Goal: Transaction & Acquisition: Purchase product/service

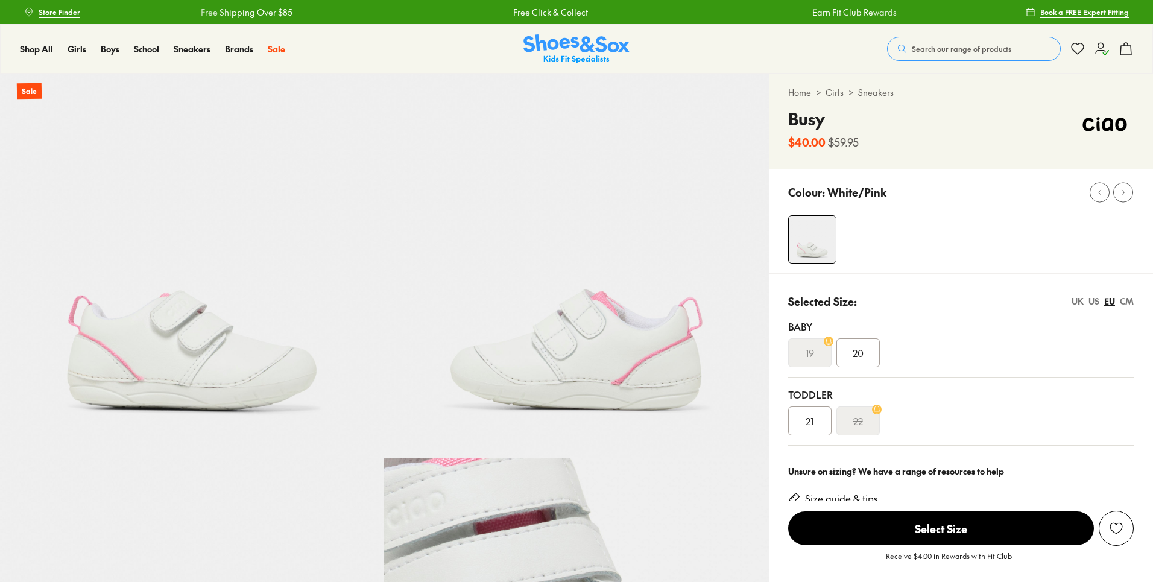
click at [1122, 50] on icon at bounding box center [1126, 49] width 14 height 14
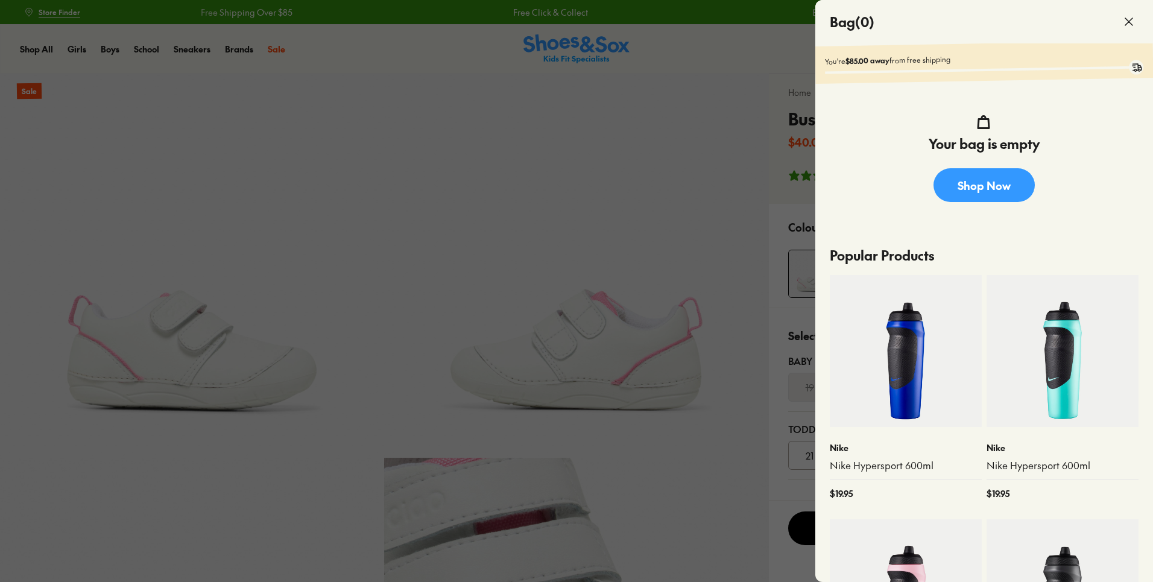
select select "*"
click at [752, 110] on div at bounding box center [576, 291] width 1153 height 582
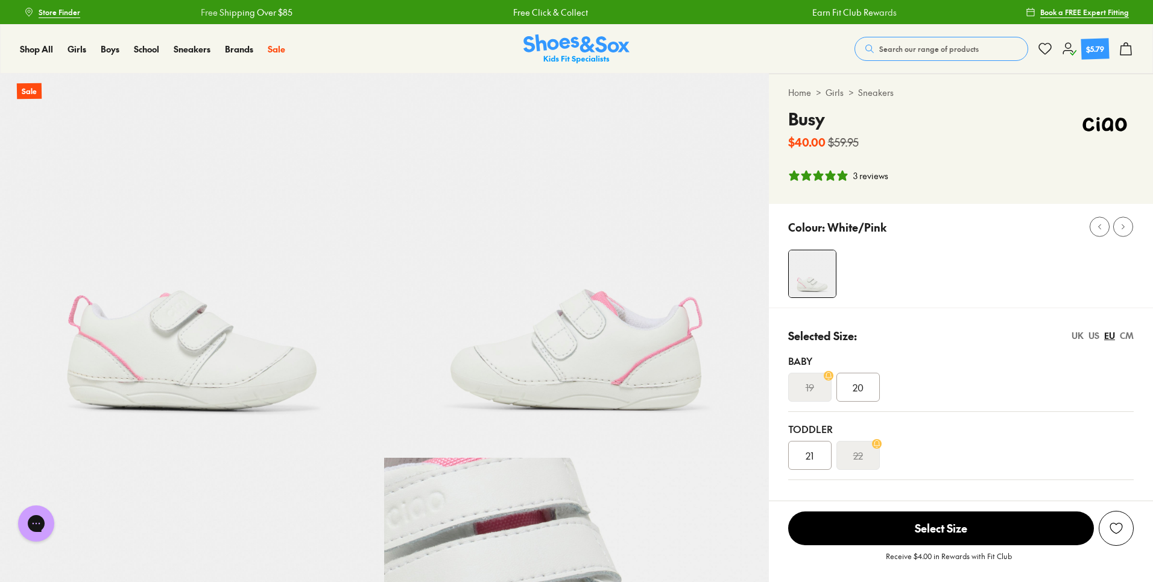
click at [855, 406] on div "Baby 19 20" at bounding box center [961, 378] width 346 height 68
click at [854, 390] on span "20" at bounding box center [858, 387] width 11 height 14
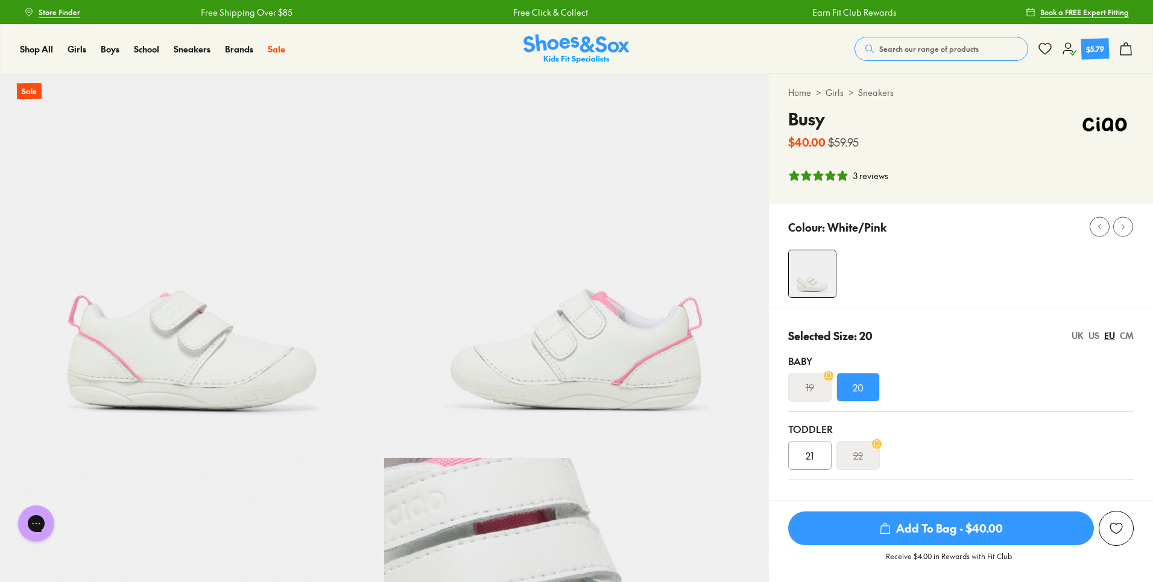
click at [919, 525] on span "Add To Bag - $40.00" at bounding box center [941, 529] width 306 height 34
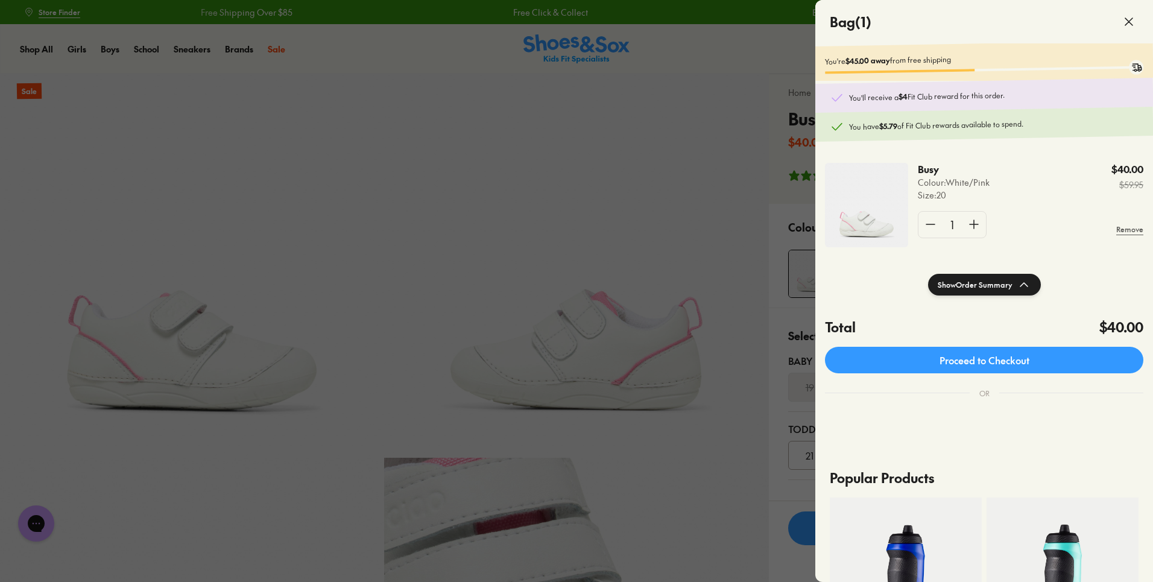
click at [769, 347] on div at bounding box center [576, 291] width 1153 height 582
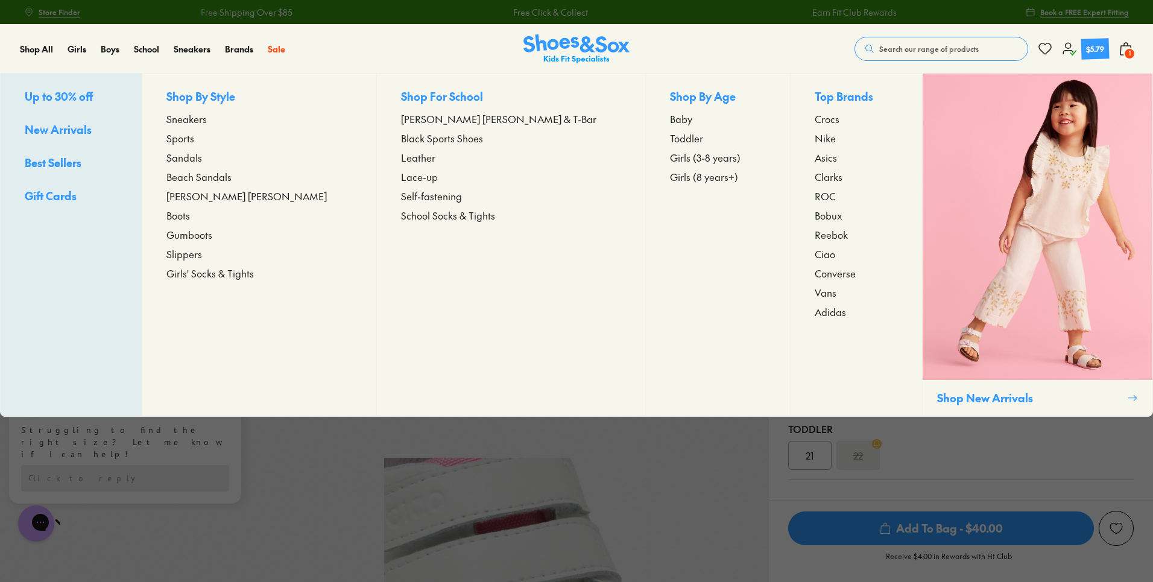
click at [229, 276] on span "Girls' Socks & Tights" at bounding box center [209, 273] width 87 height 14
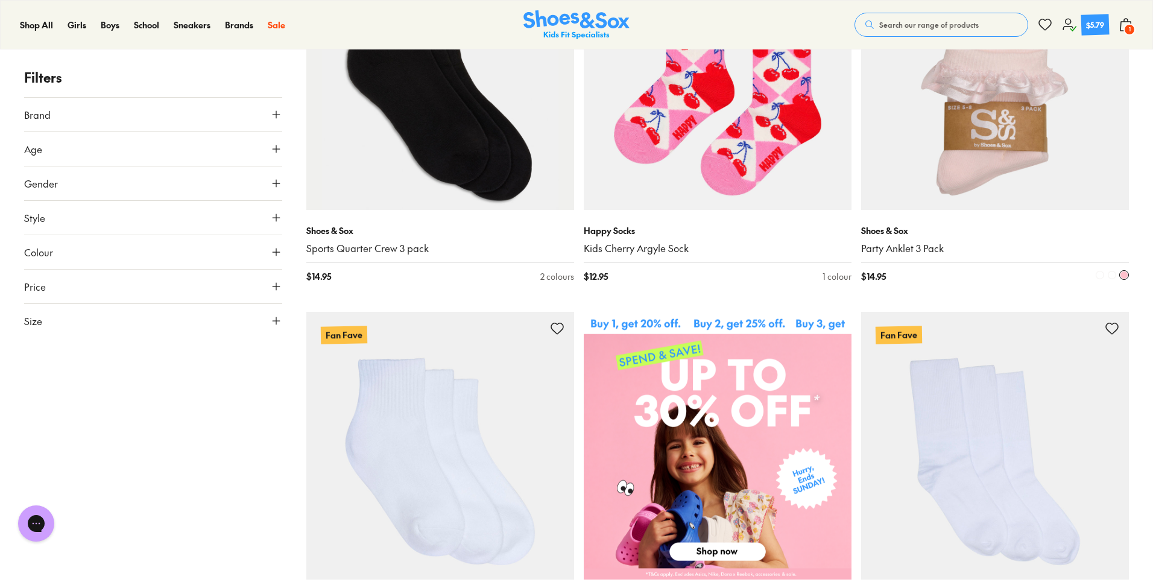
click at [1007, 169] on img at bounding box center [995, 76] width 268 height 268
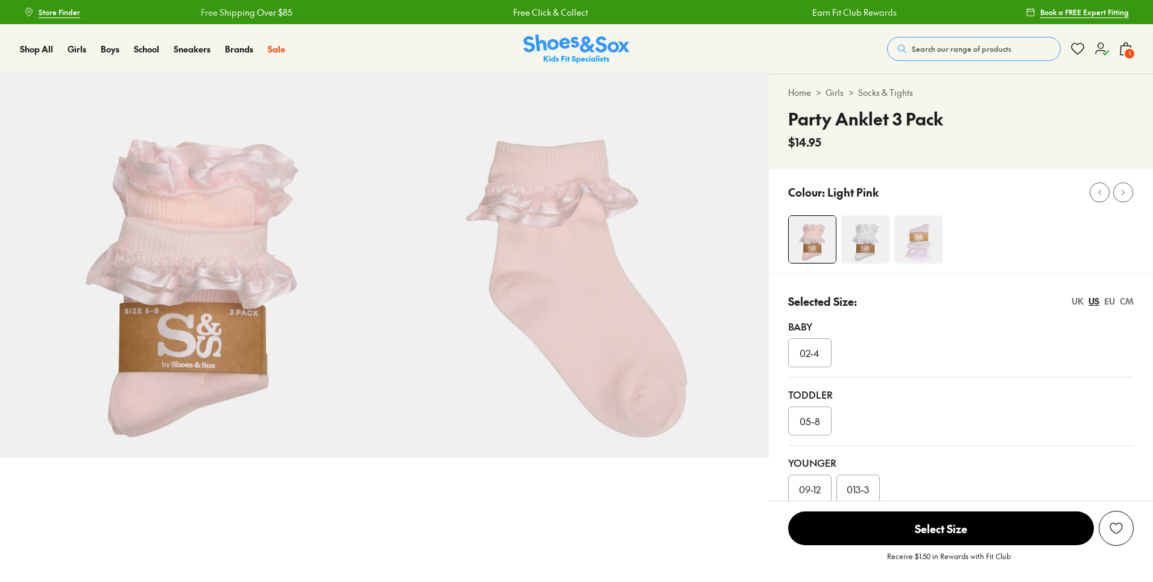
click at [908, 250] on img at bounding box center [919, 239] width 48 height 48
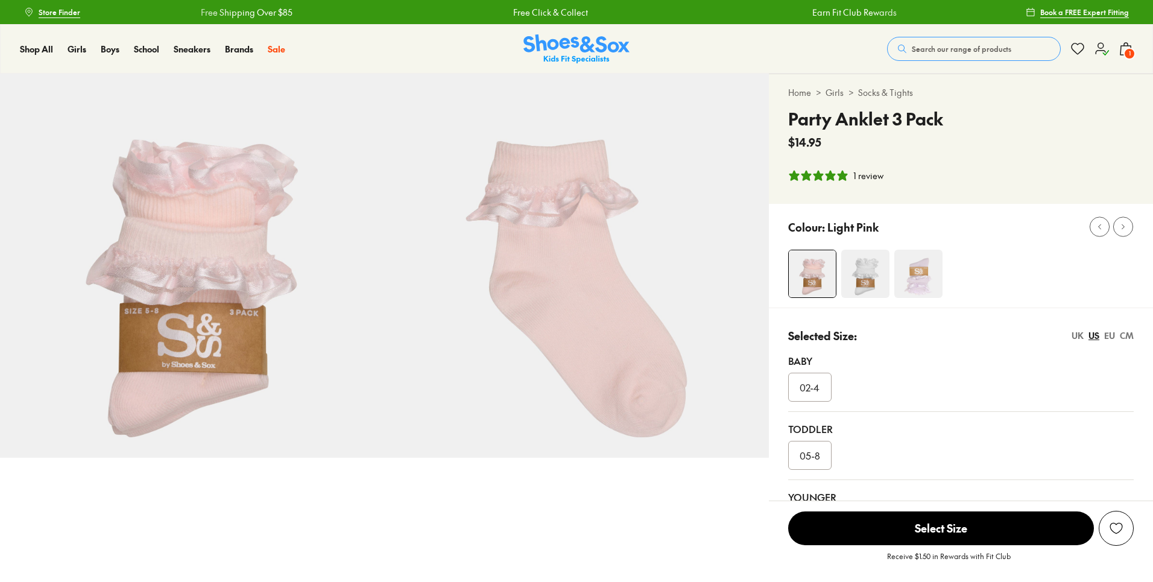
select select "*"
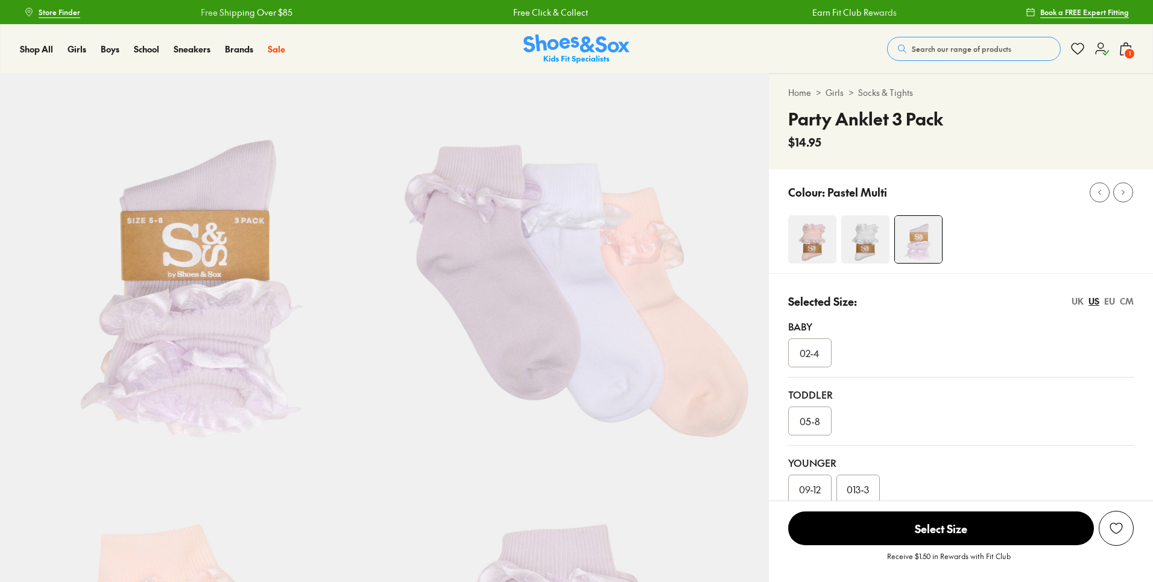
click at [800, 347] on span "02-4" at bounding box center [810, 353] width 20 height 14
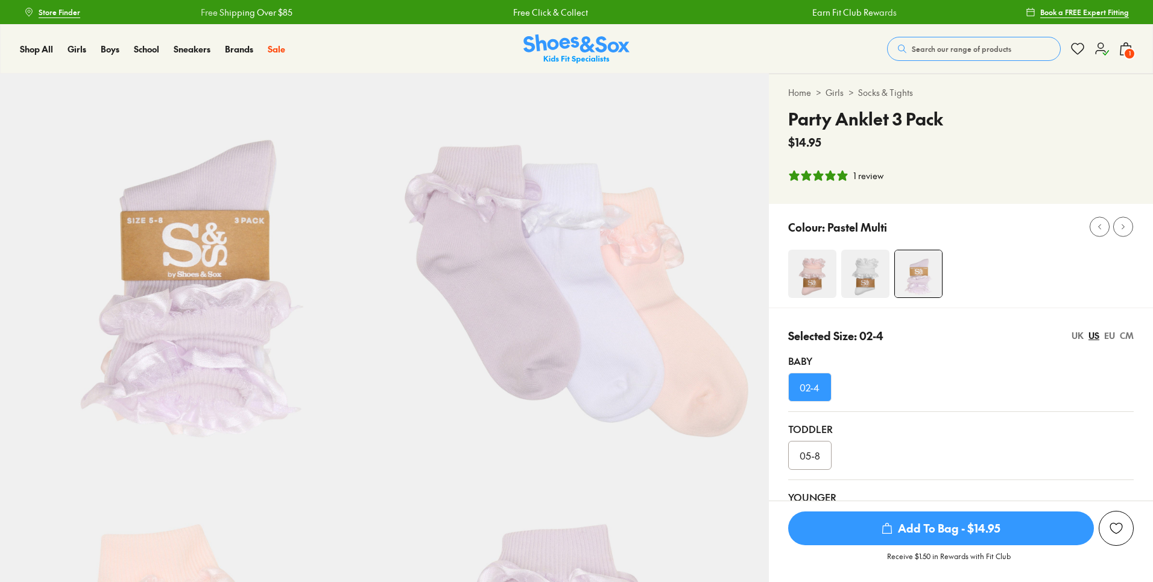
select select "*"
click at [979, 530] on span "Add To Bag - $14.95" at bounding box center [941, 529] width 306 height 34
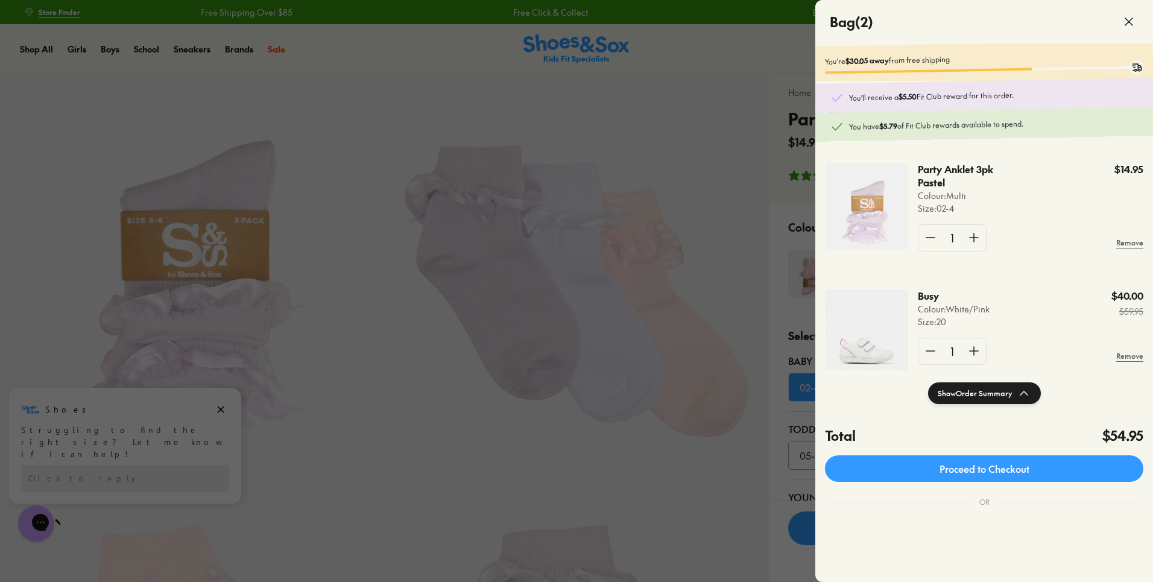
click at [773, 251] on div at bounding box center [576, 291] width 1153 height 582
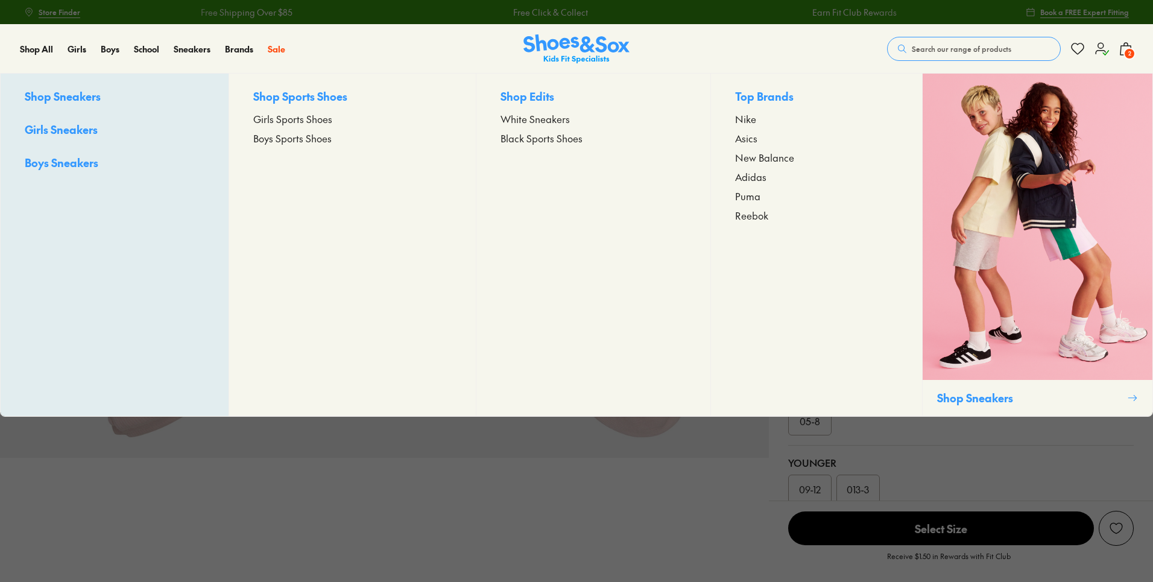
select select "*"
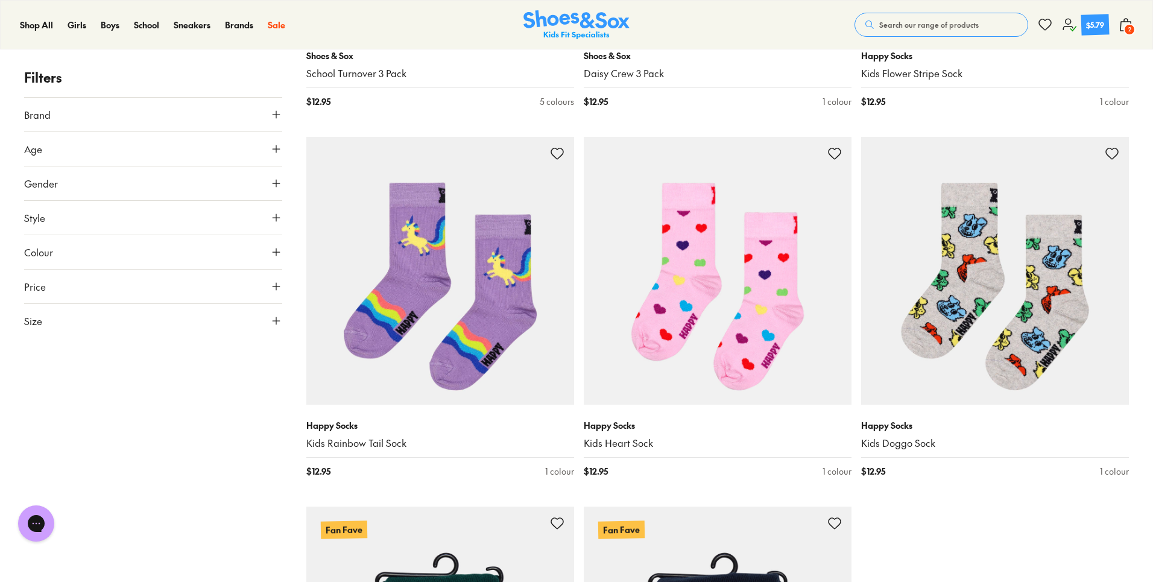
scroll to position [3445, 0]
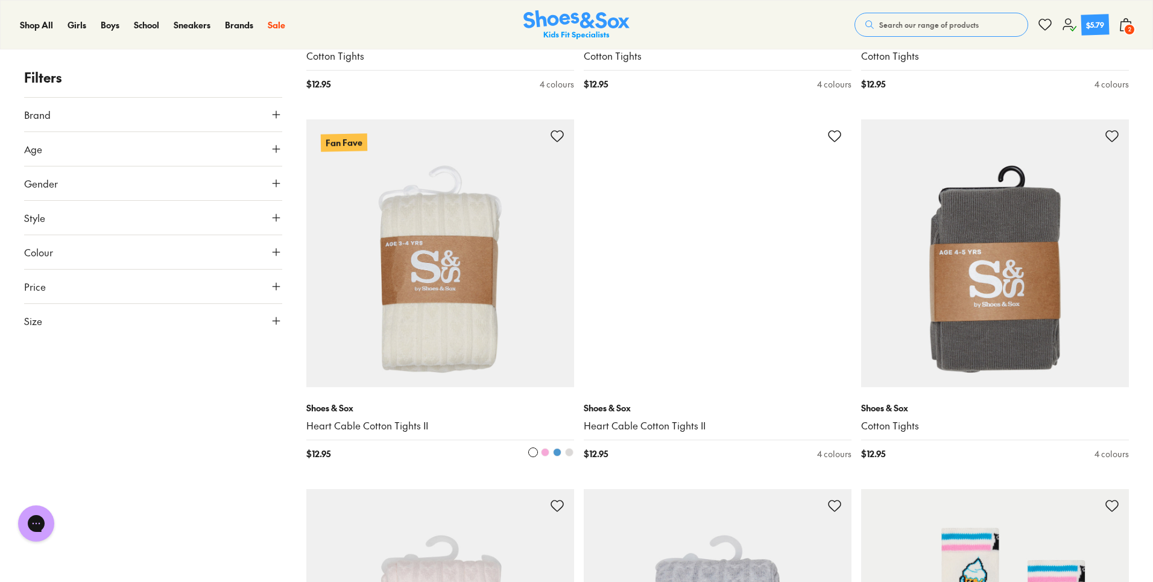
scroll to position [4229, 0]
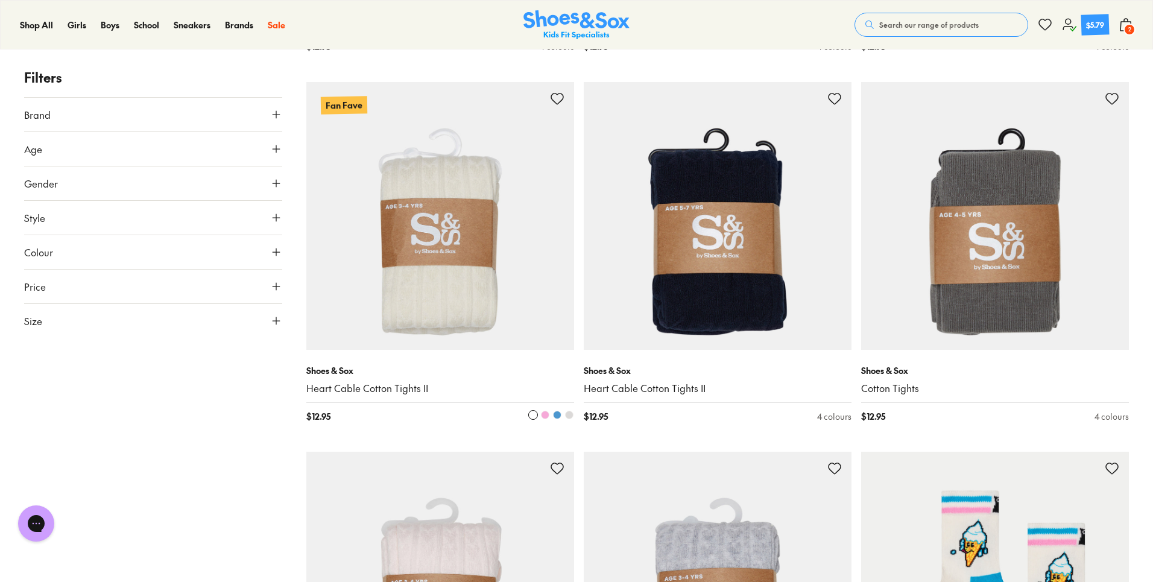
click at [480, 302] on img at bounding box center [440, 216] width 268 height 268
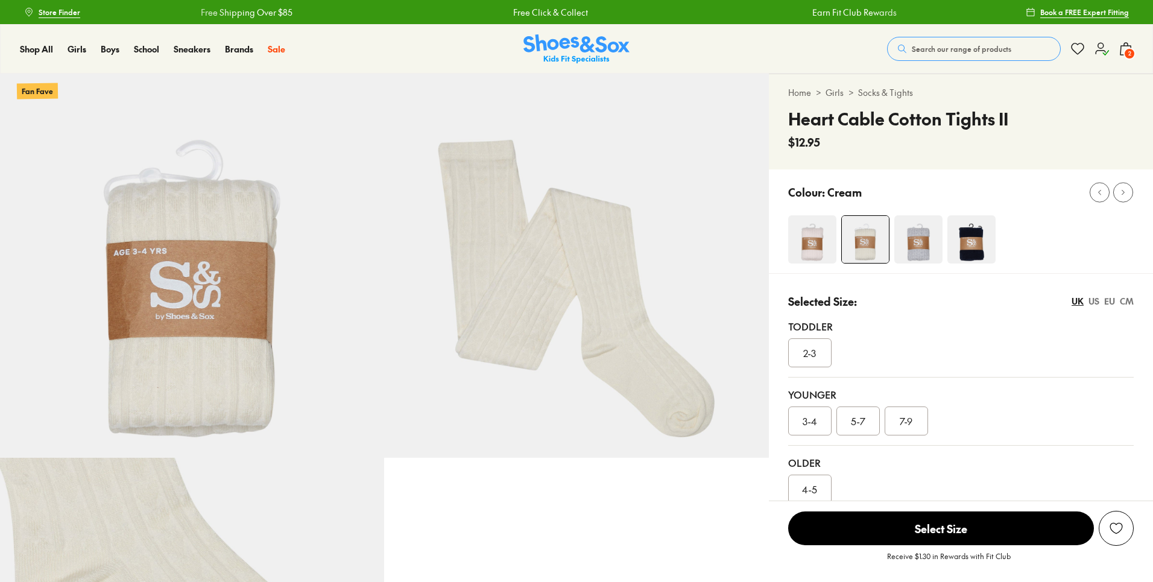
select select "*"
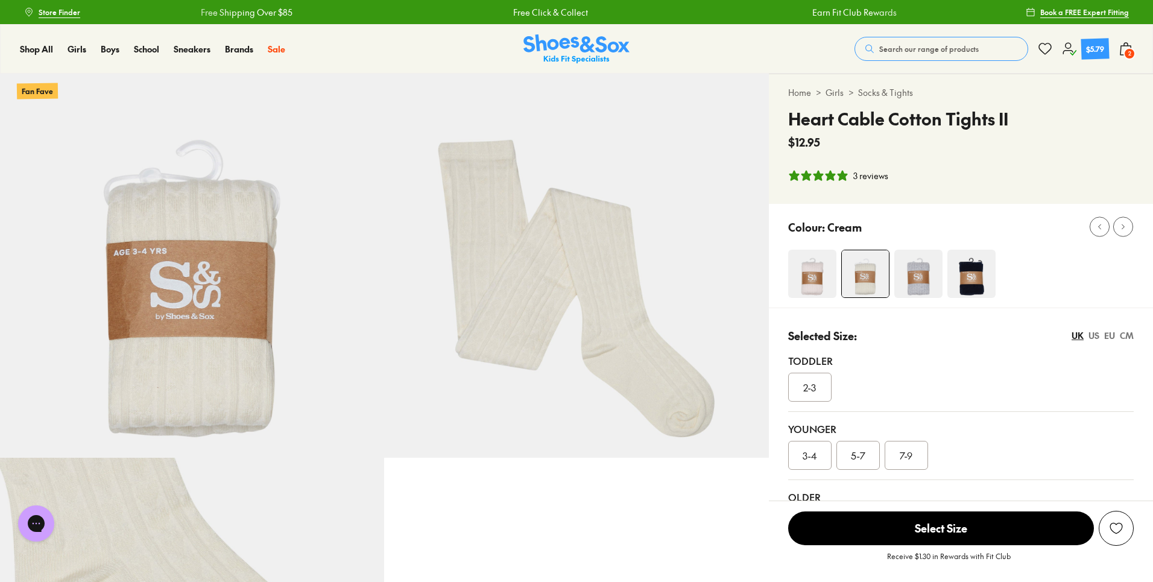
click at [802, 374] on div "2-3" at bounding box center [809, 387] width 43 height 29
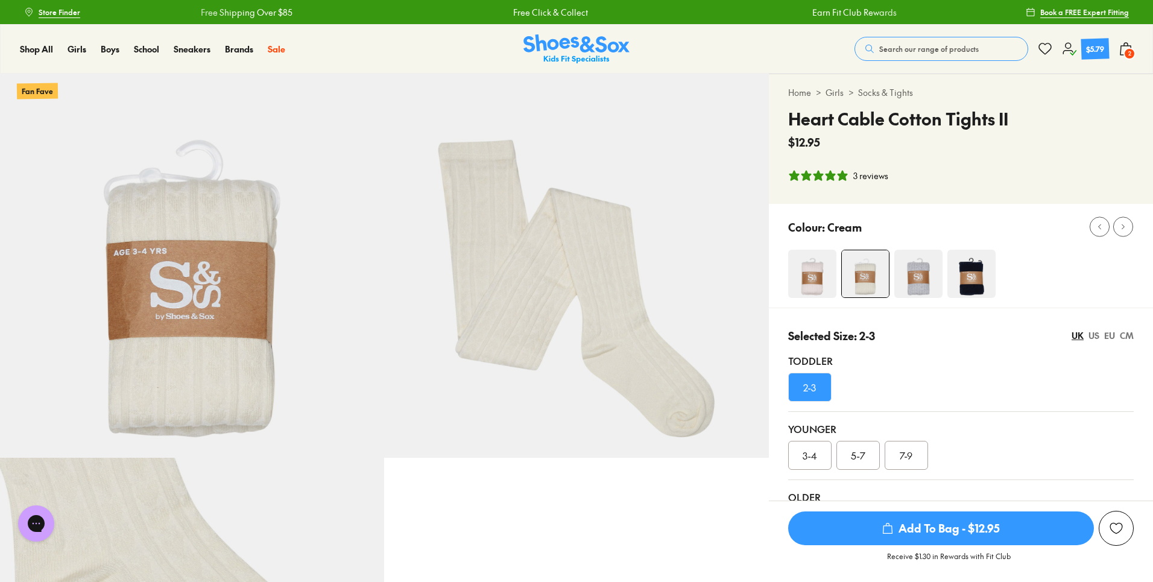
click at [949, 528] on span "Add To Bag - $12.95" at bounding box center [941, 529] width 306 height 34
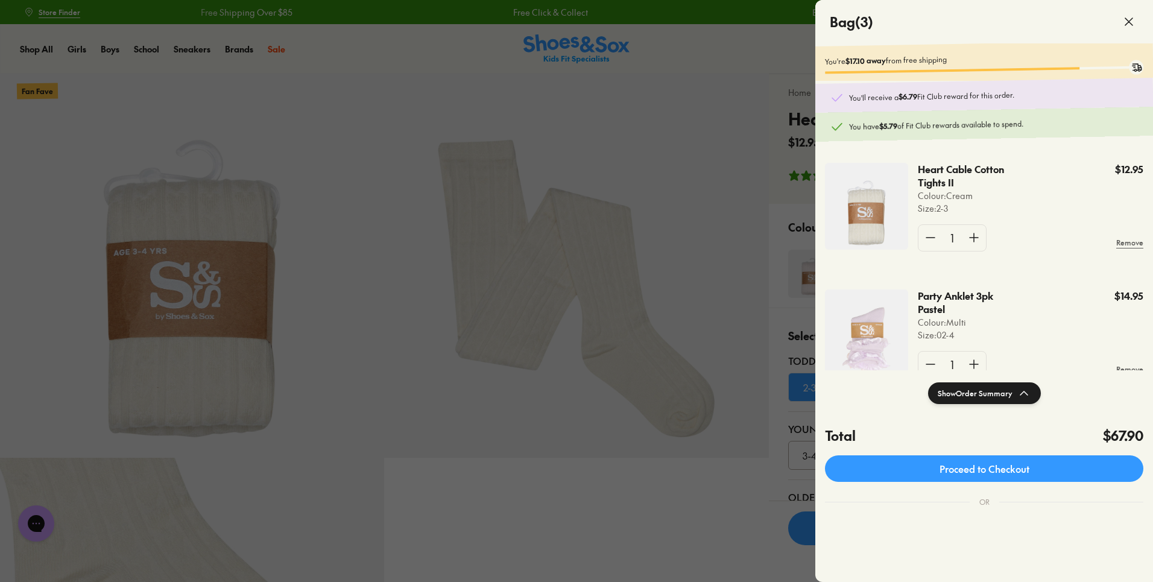
click at [718, 527] on div at bounding box center [576, 291] width 1153 height 582
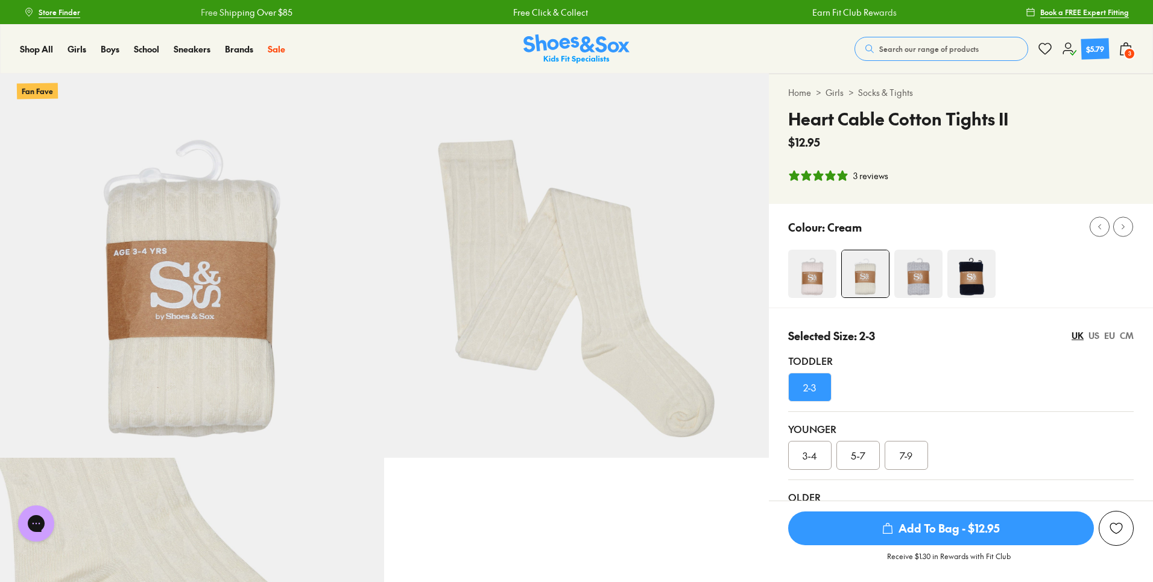
click at [805, 292] on img at bounding box center [812, 274] width 48 height 48
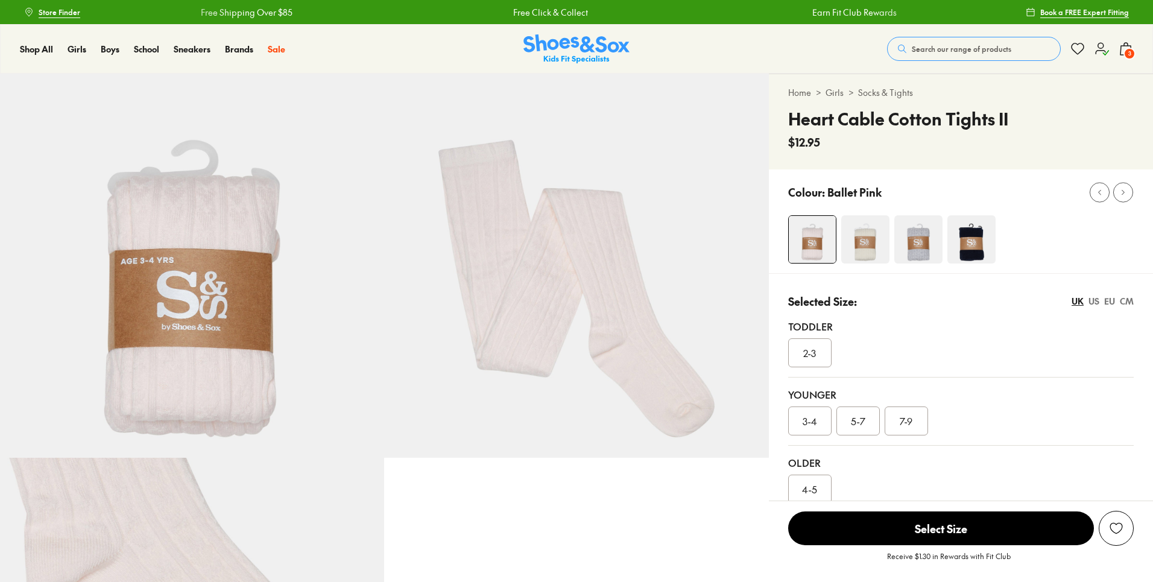
click at [814, 353] on span "2-3" at bounding box center [810, 353] width 13 height 14
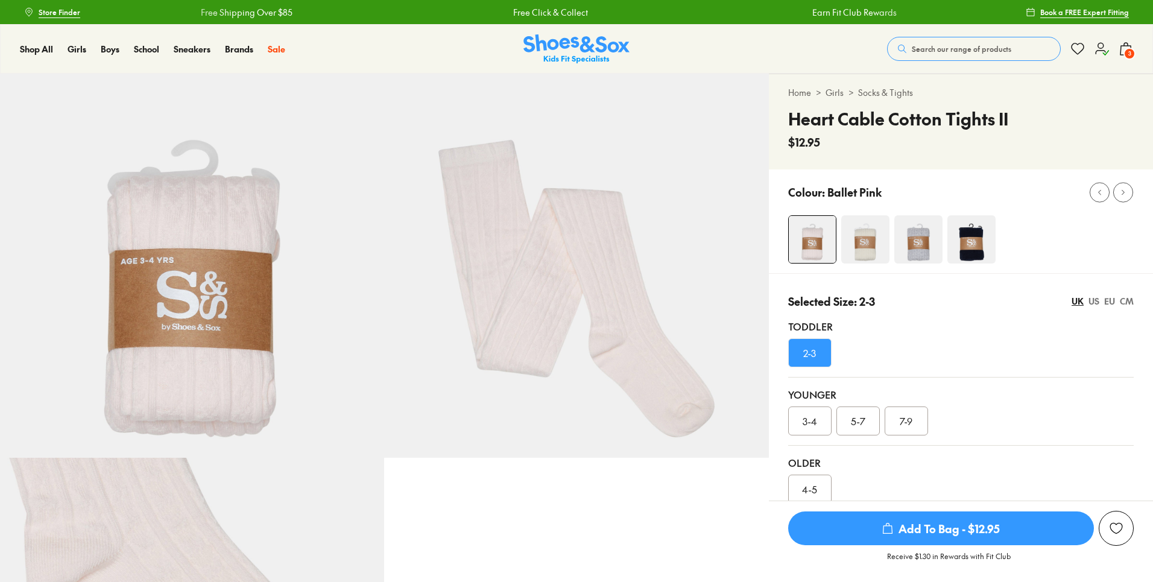
select select "*"
click at [927, 527] on span "Add To Bag - $12.95" at bounding box center [941, 529] width 306 height 34
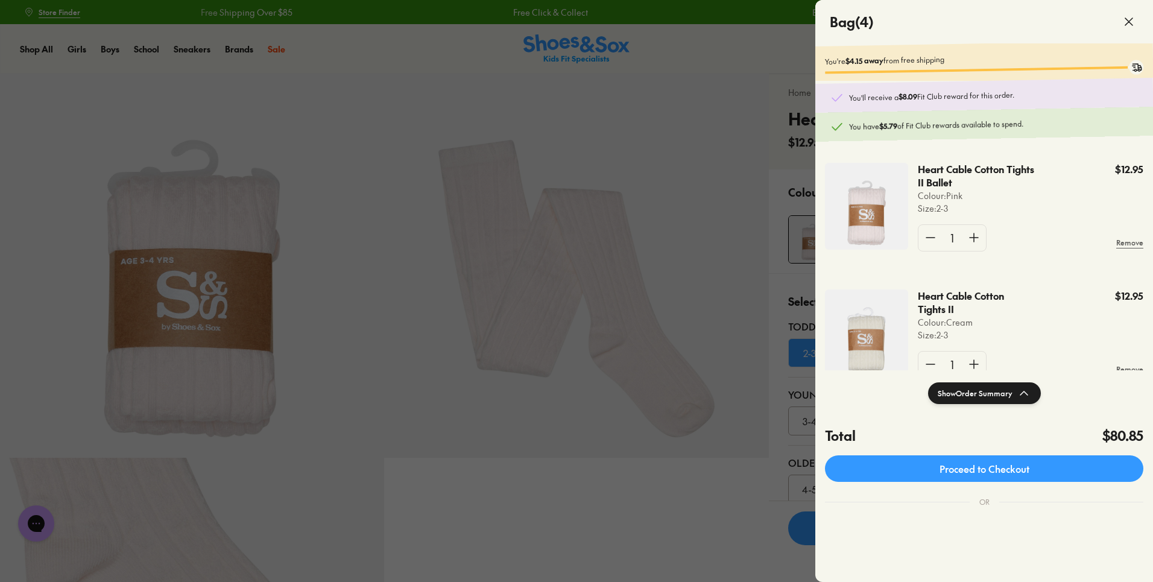
click at [630, 518] on div at bounding box center [576, 291] width 1153 height 582
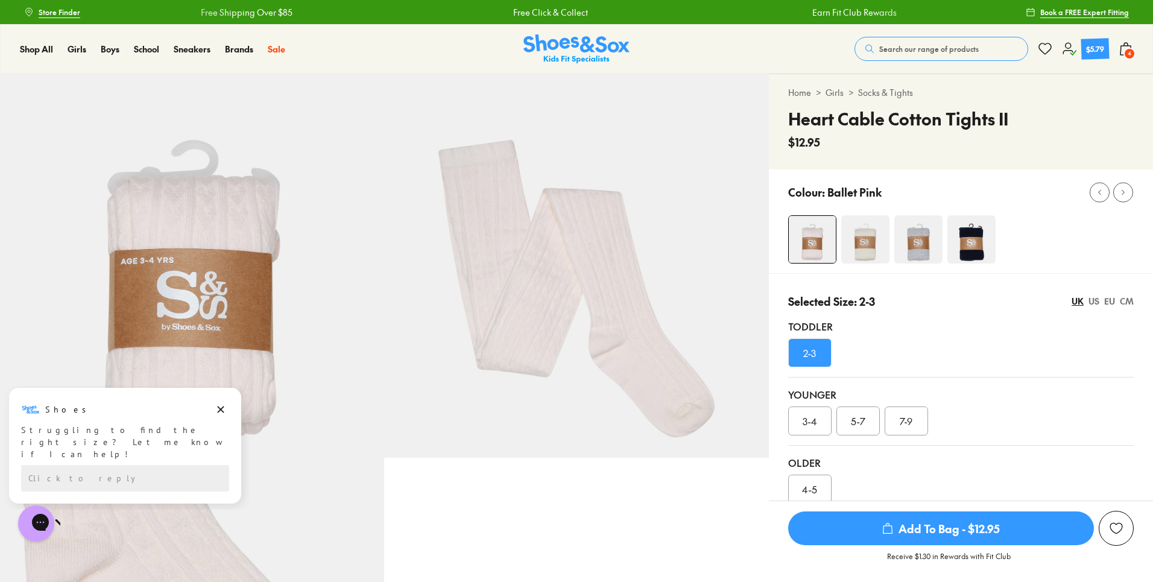
click at [1121, 50] on use at bounding box center [1126, 49] width 11 height 12
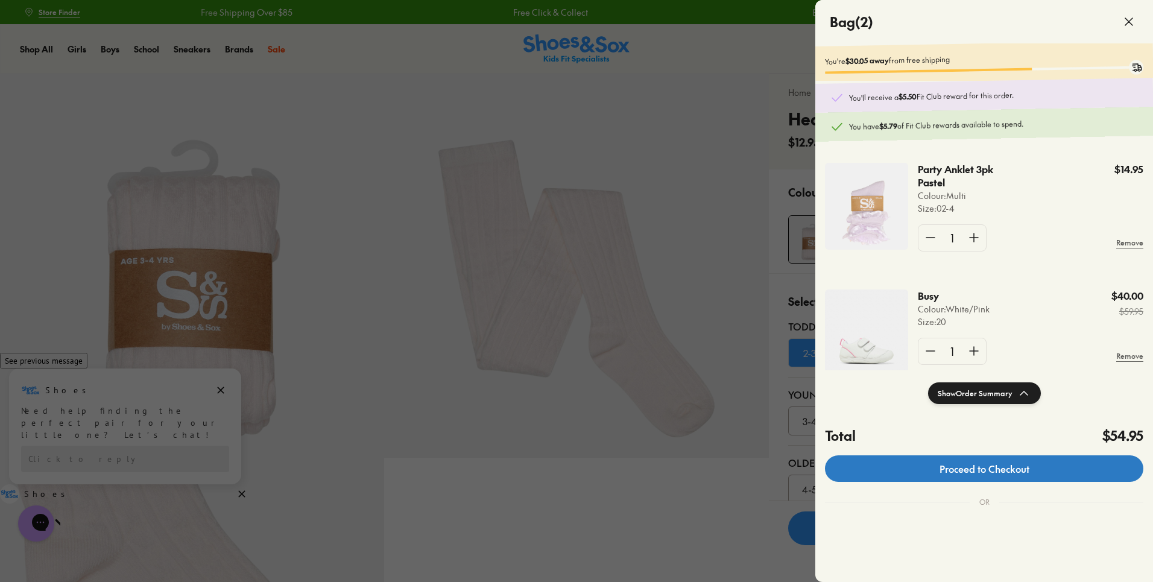
click at [972, 467] on link "Proceed to Checkout" at bounding box center [984, 468] width 319 height 27
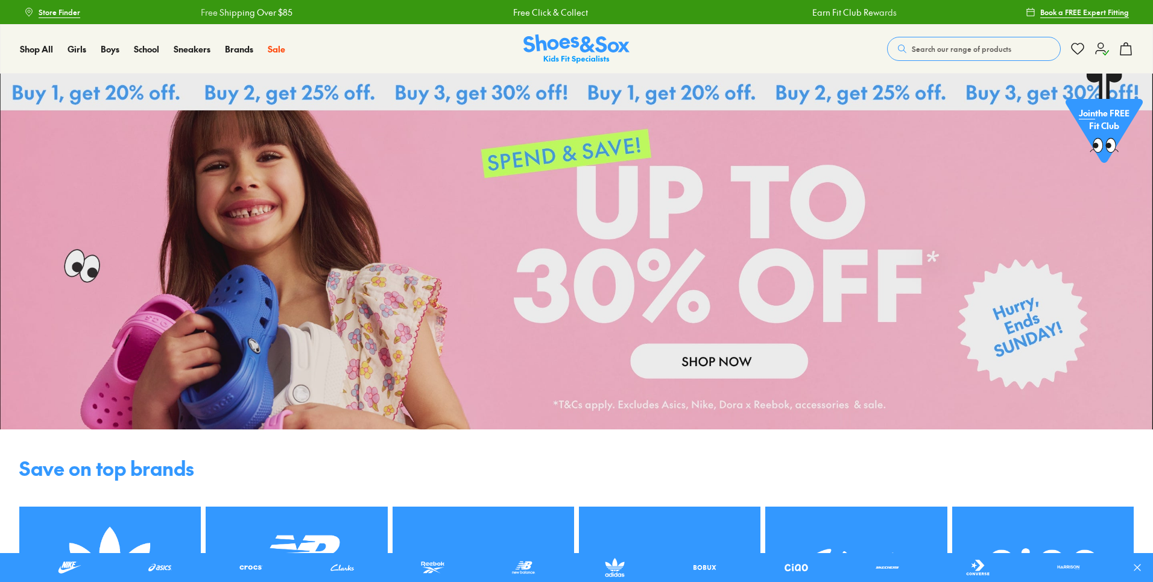
click at [1102, 45] on icon at bounding box center [1102, 49] width 14 height 14
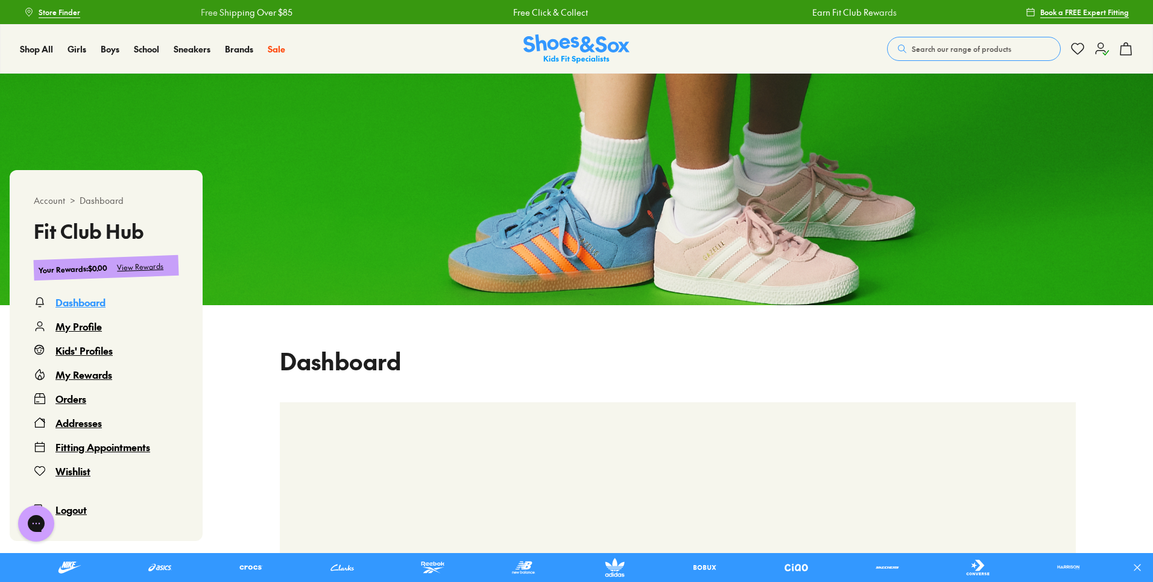
click at [77, 509] on span "Logout" at bounding box center [70, 509] width 31 height 13
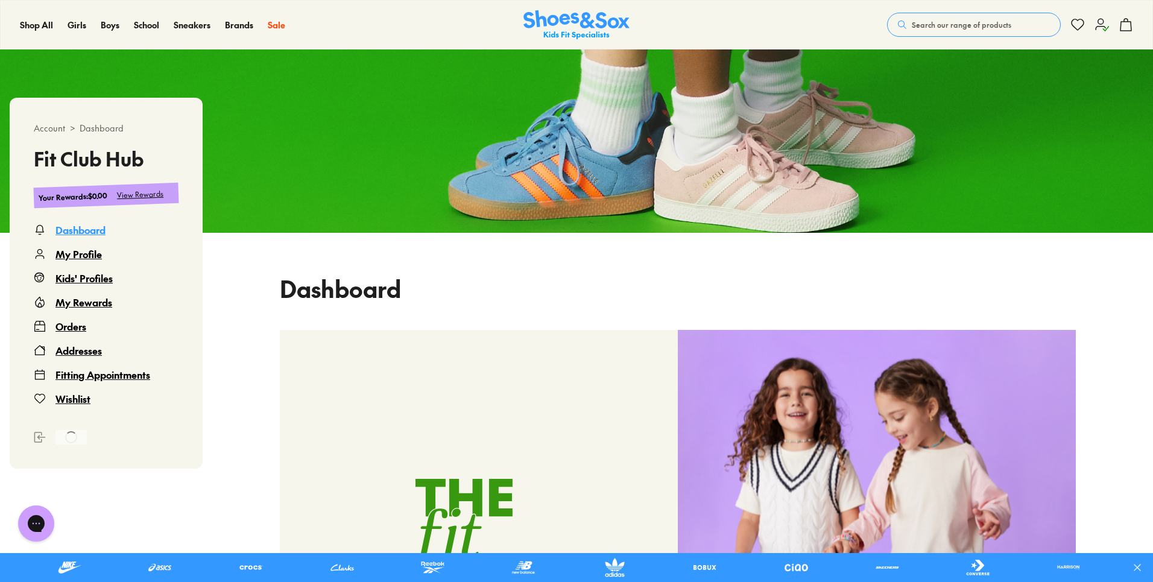
scroll to position [241, 0]
